Goal: Transaction & Acquisition: Purchase product/service

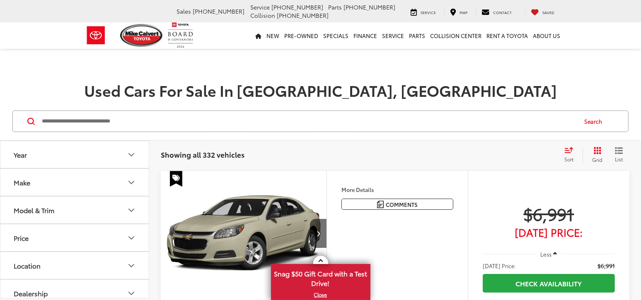
click at [131, 183] on icon "Make" at bounding box center [131, 182] width 5 height 2
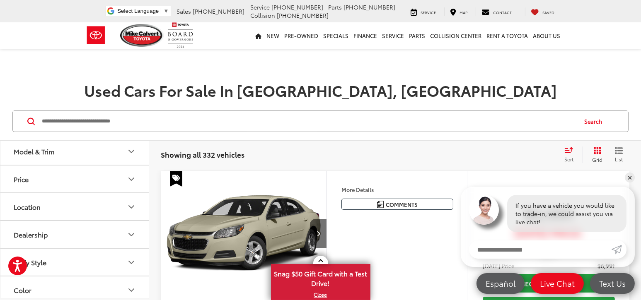
scroll to position [414, 0]
click at [111, 96] on label "Toyota (172)" at bounding box center [112, 89] width 34 height 14
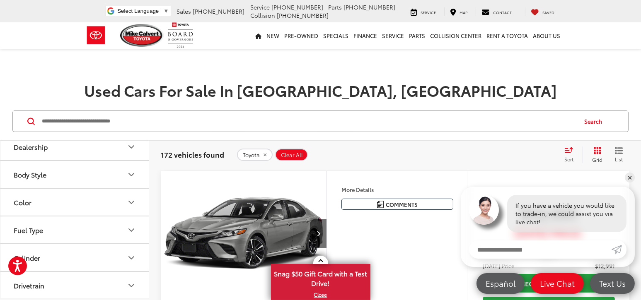
scroll to position [524, 0]
click at [130, 45] on icon "Model & Trim" at bounding box center [131, 40] width 10 height 10
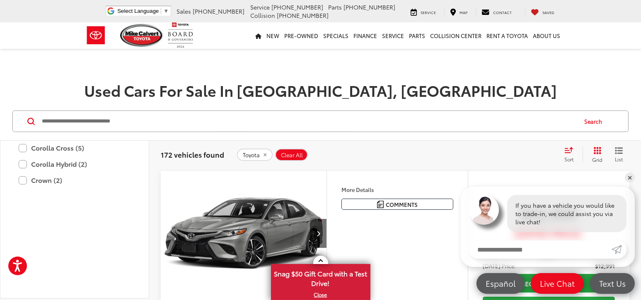
click at [20, 75] on label "4Runner (16)" at bounding box center [75, 67] width 112 height 14
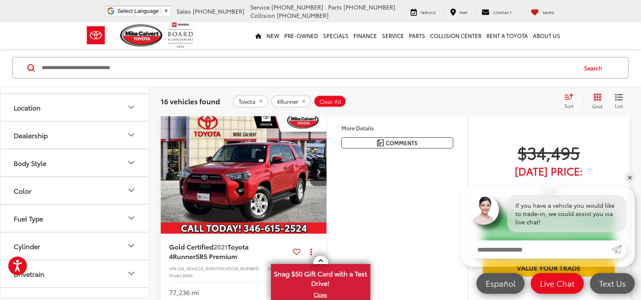
scroll to position [552, 0]
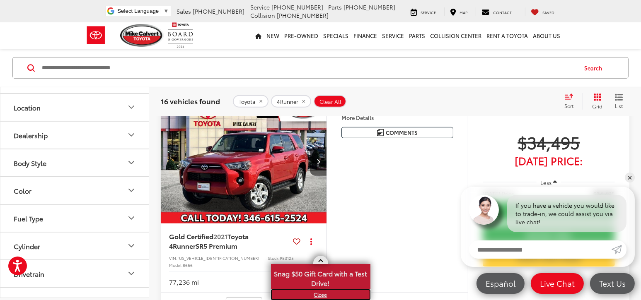
click at [317, 293] on link "X" at bounding box center [321, 294] width 98 height 9
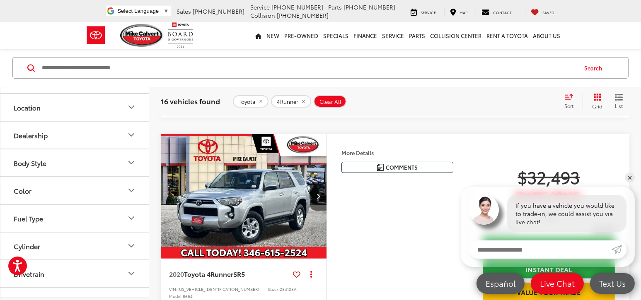
scroll to position [276, 0]
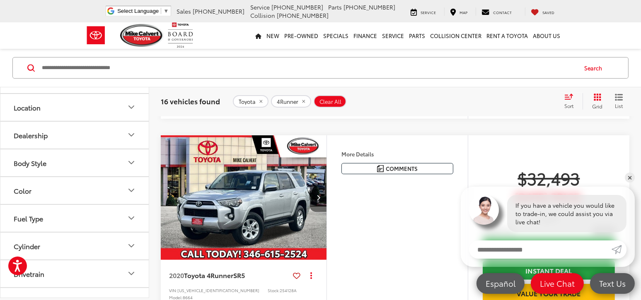
click at [319, 200] on icon "Next image" at bounding box center [318, 198] width 4 height 6
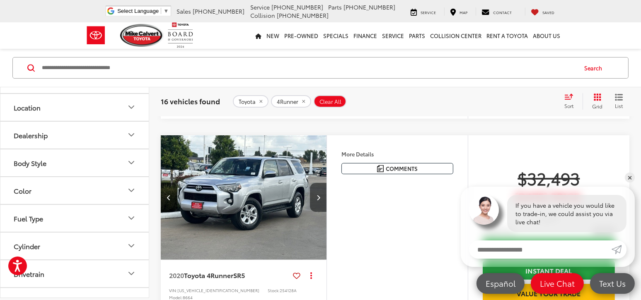
click at [319, 200] on icon "Next image" at bounding box center [318, 198] width 4 height 6
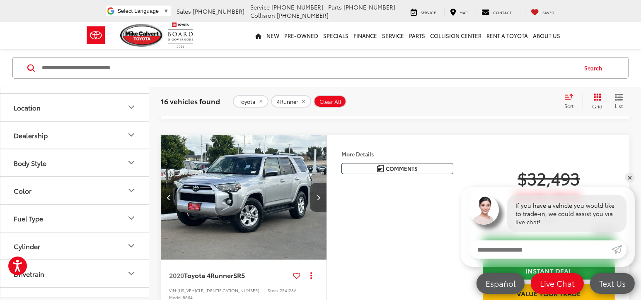
click at [319, 200] on icon "Next image" at bounding box center [318, 198] width 4 height 6
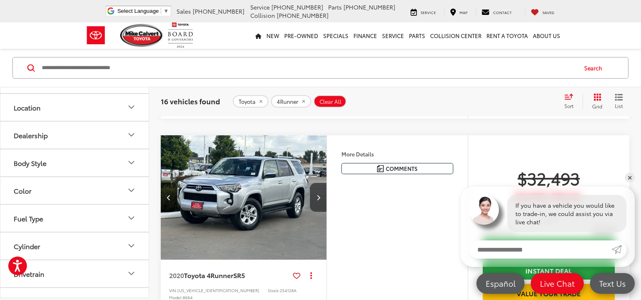
click at [319, 200] on icon "Next image" at bounding box center [318, 198] width 4 height 6
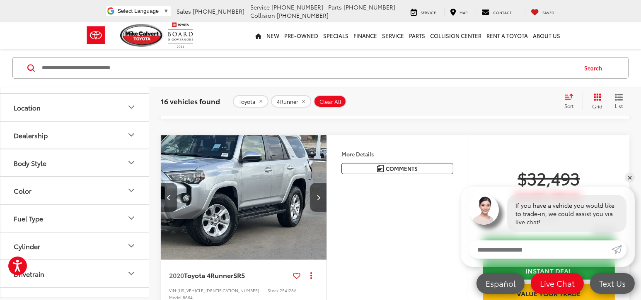
click at [319, 200] on icon "Next image" at bounding box center [318, 198] width 4 height 6
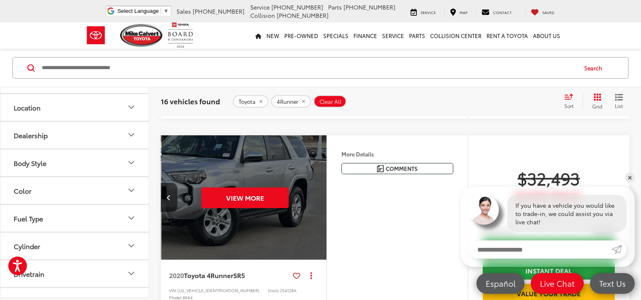
scroll to position [0, 835]
click at [398, 246] on div "Features Bluetooth® 4WD/AWD Android Auto Apple CarPlay Keyless Entry Wi-Fi Hots…" at bounding box center [396, 229] width 141 height 189
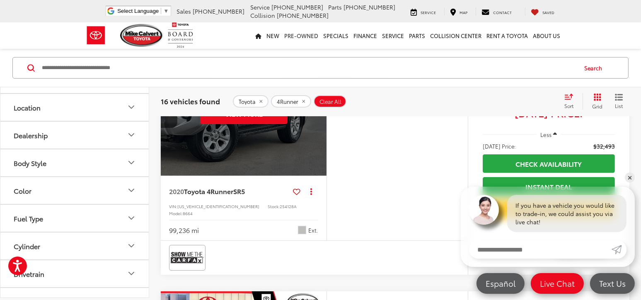
scroll to position [331, 0]
